Goal: Ask a question

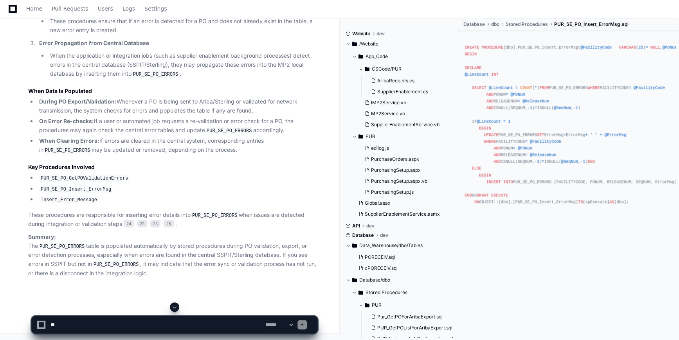
scroll to position [10546, 0]
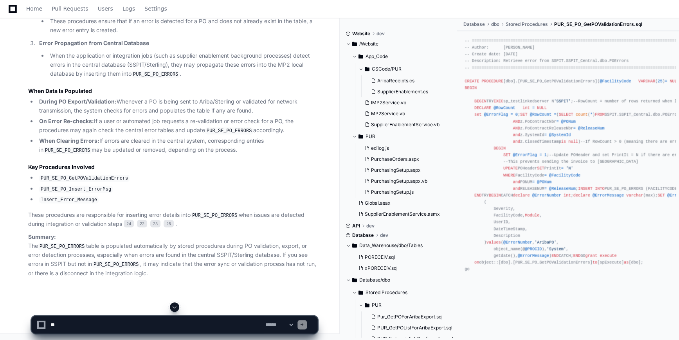
scroll to position [0, 0]
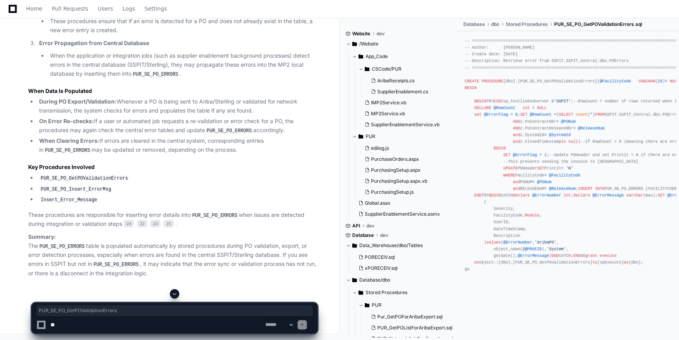
drag, startPoint x: 70, startPoint y: 143, endPoint x: 150, endPoint y: 144, distance: 79.9
copy code "PUR_SE_PO_GetPOValidationErrors"
click at [69, 325] on textarea at bounding box center [156, 324] width 215 height 17
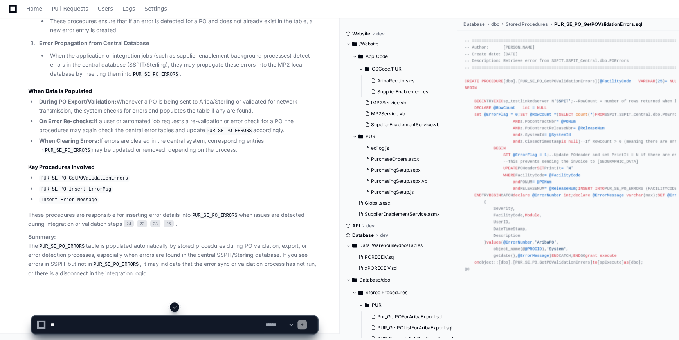
click at [86, 324] on textarea at bounding box center [156, 324] width 215 height 17
paste textarea "**********"
type textarea "**********"
click at [172, 306] on span at bounding box center [175, 306] width 6 height 6
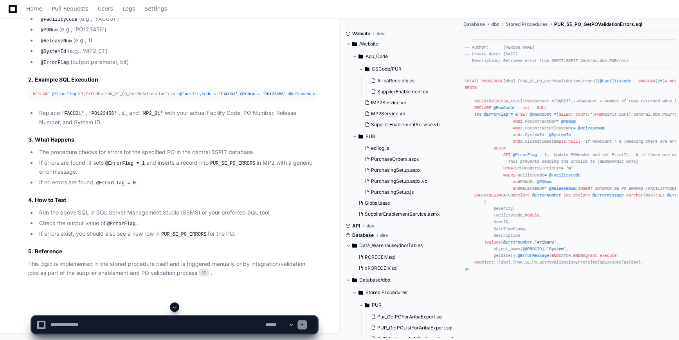
scroll to position [11742, 0]
click at [33, 96] on span "DECLARE" at bounding box center [41, 94] width 17 height 5
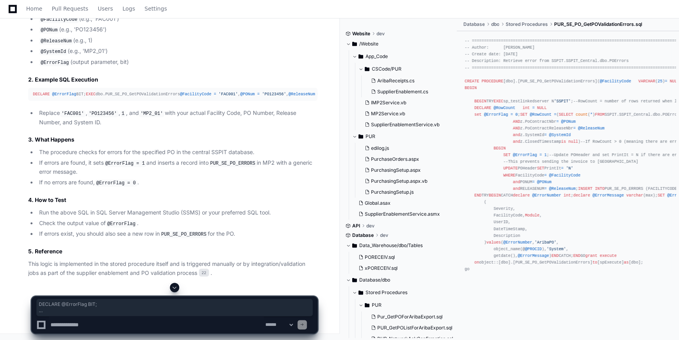
drag, startPoint x: 33, startPoint y: 181, endPoint x: 107, endPoint y: 240, distance: 95.3
click at [107, 98] on div "DECLARE @ErrorFlag BIT; EXEC dbo.PUR_SE_PO_GetPOValidationErrors @FacilityCode …" at bounding box center [173, 94] width 280 height 7
copy div "DECLARE @ErrorFlag BIT; EXEC dbo.PUR_SE_PO_GetPOValidationErrors @FacilityCode …"
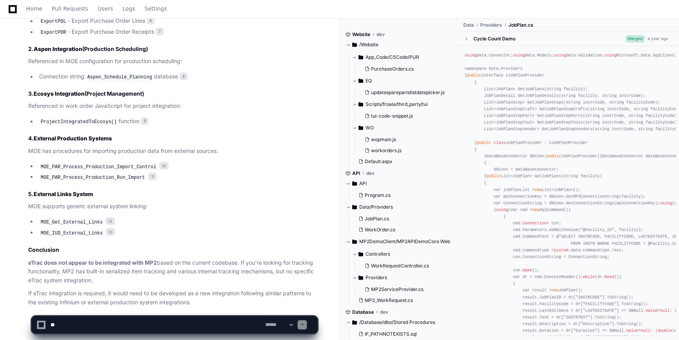
scroll to position [628, 0]
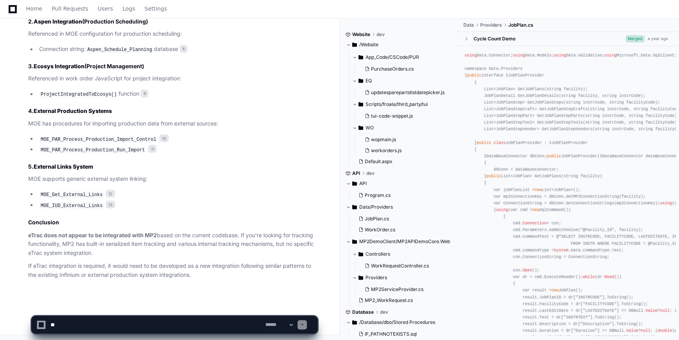
click at [107, 322] on textarea at bounding box center [156, 324] width 215 height 17
type textarea "**********"
